Goal: Find specific page/section: Find specific page/section

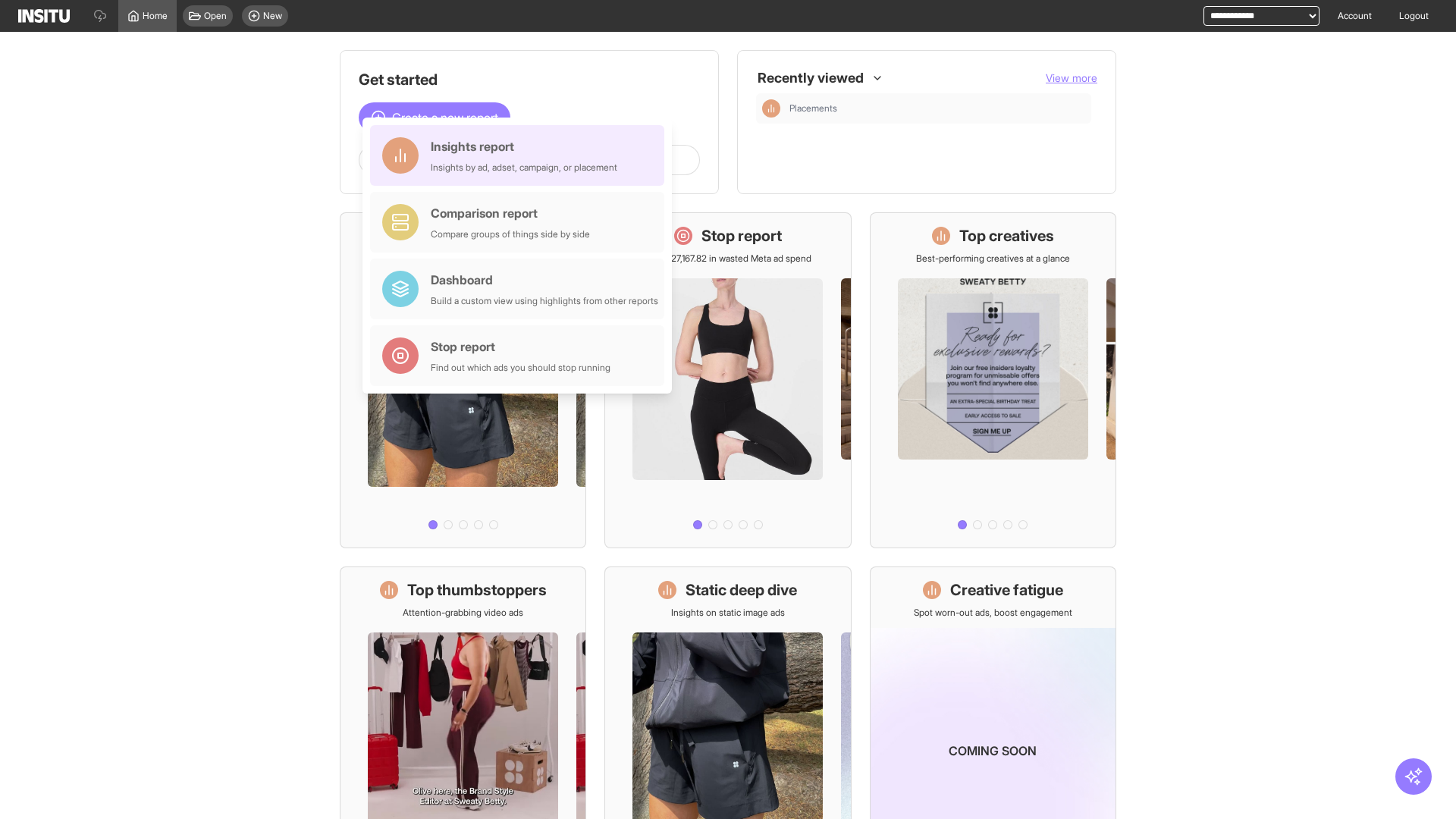
click at [521, 155] on div "Insights report Insights by ad, adset, campaign, or placement" at bounding box center [524, 155] width 186 height 36
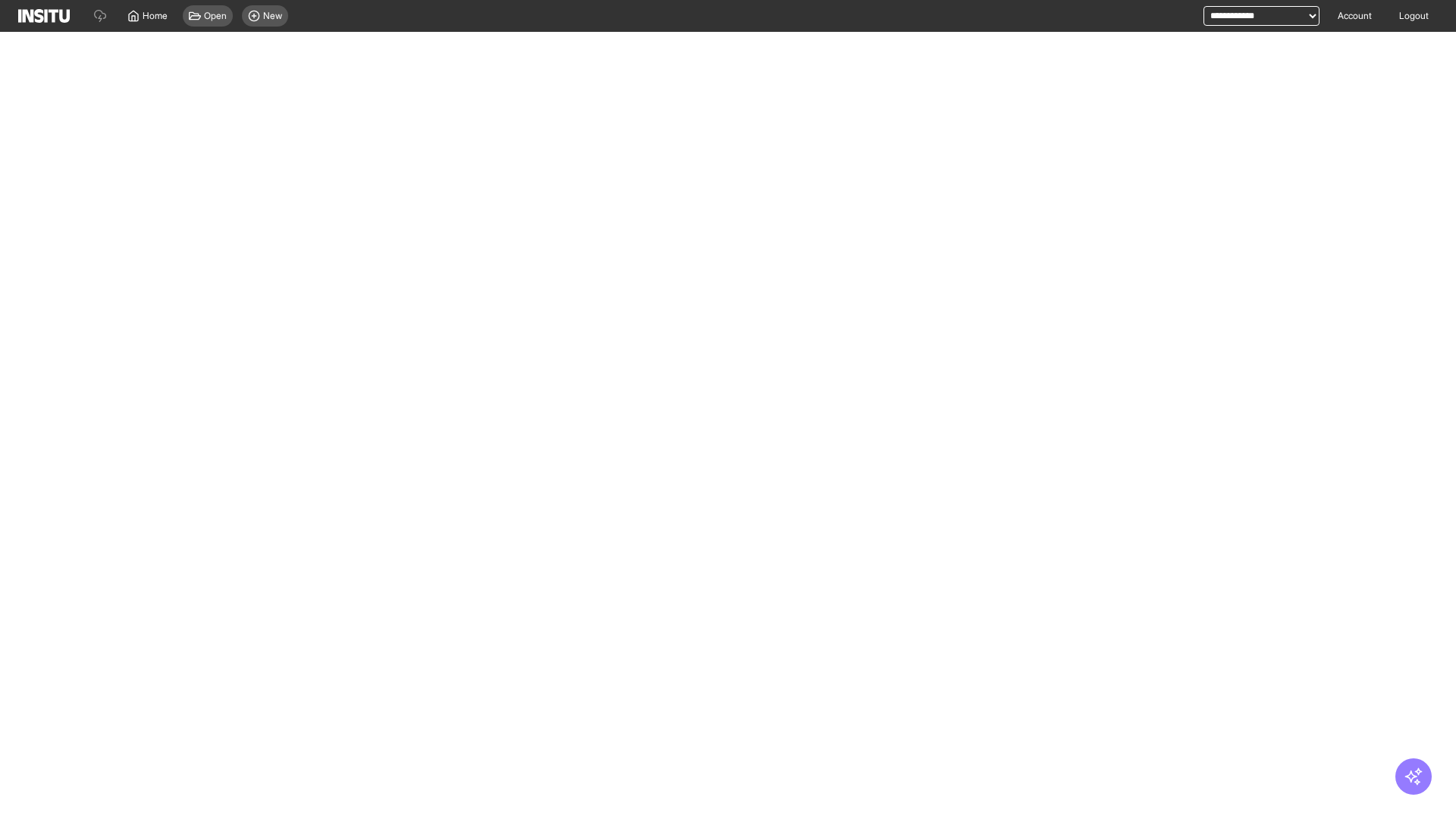
select select "**"
